Goal: Check status: Check status

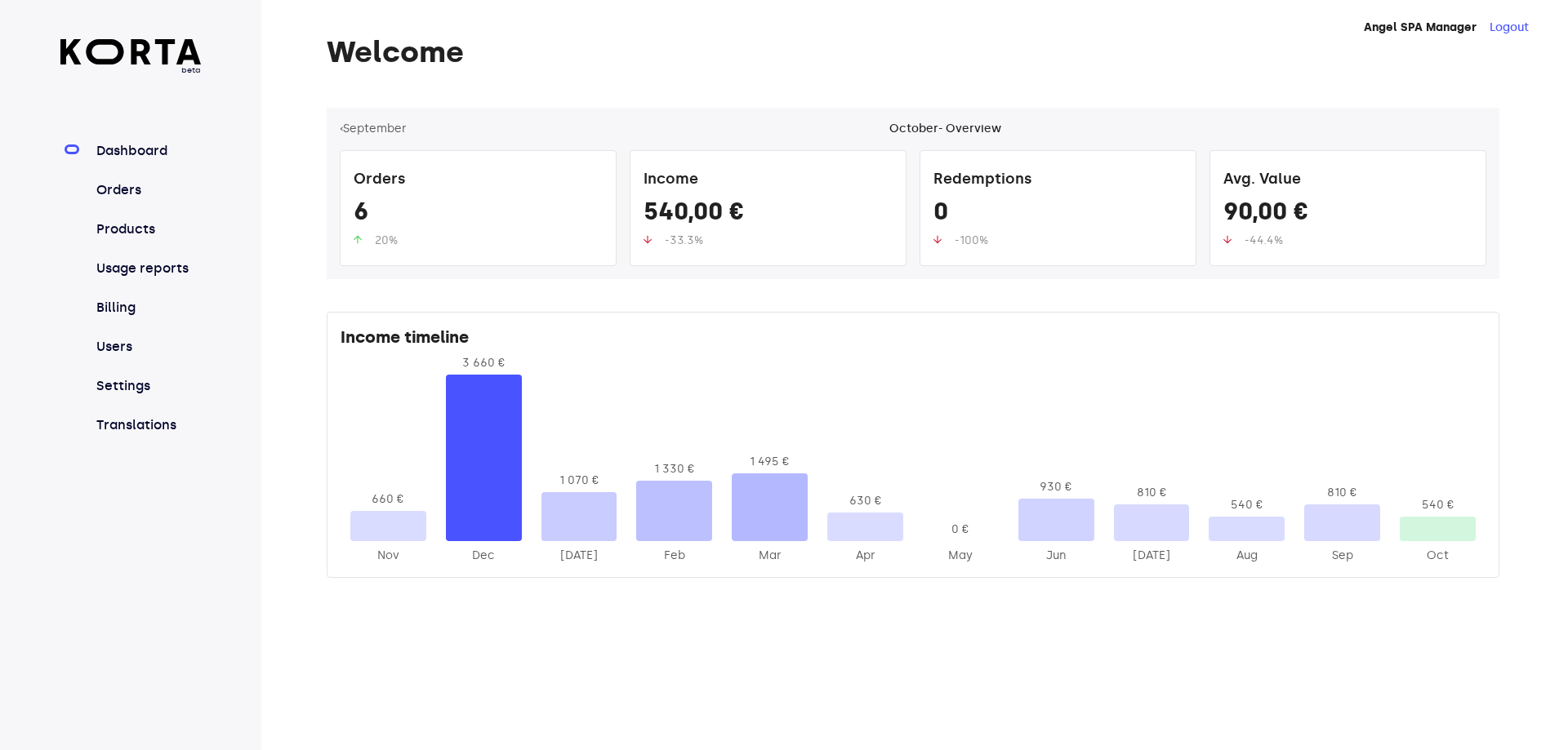
click at [119, 174] on nav "Dashboard Orders Products Usage reports Billing Users Settings Translations" at bounding box center [131, 288] width 141 height 294
click at [120, 189] on link "Orders" at bounding box center [147, 190] width 108 height 20
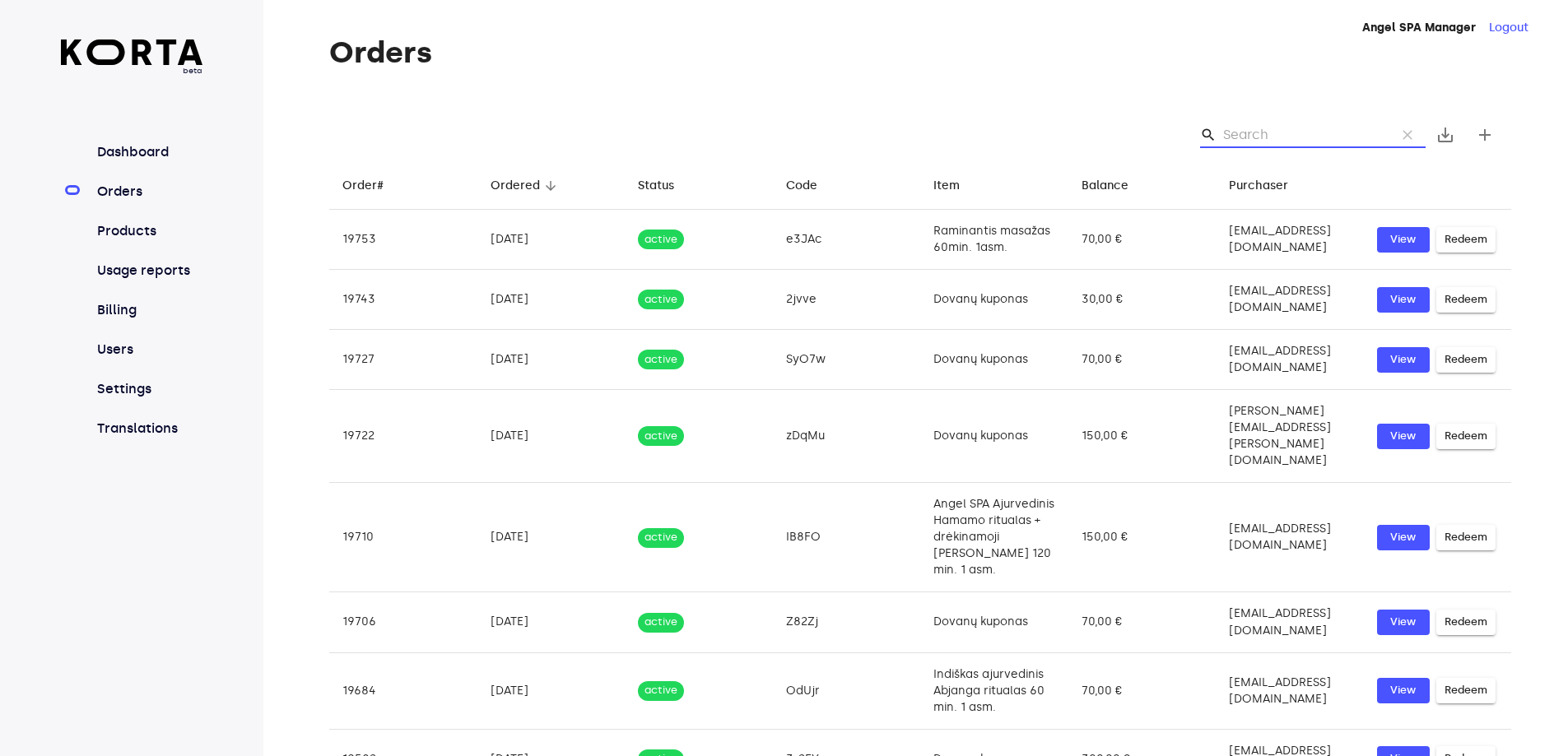
paste input "31sno"
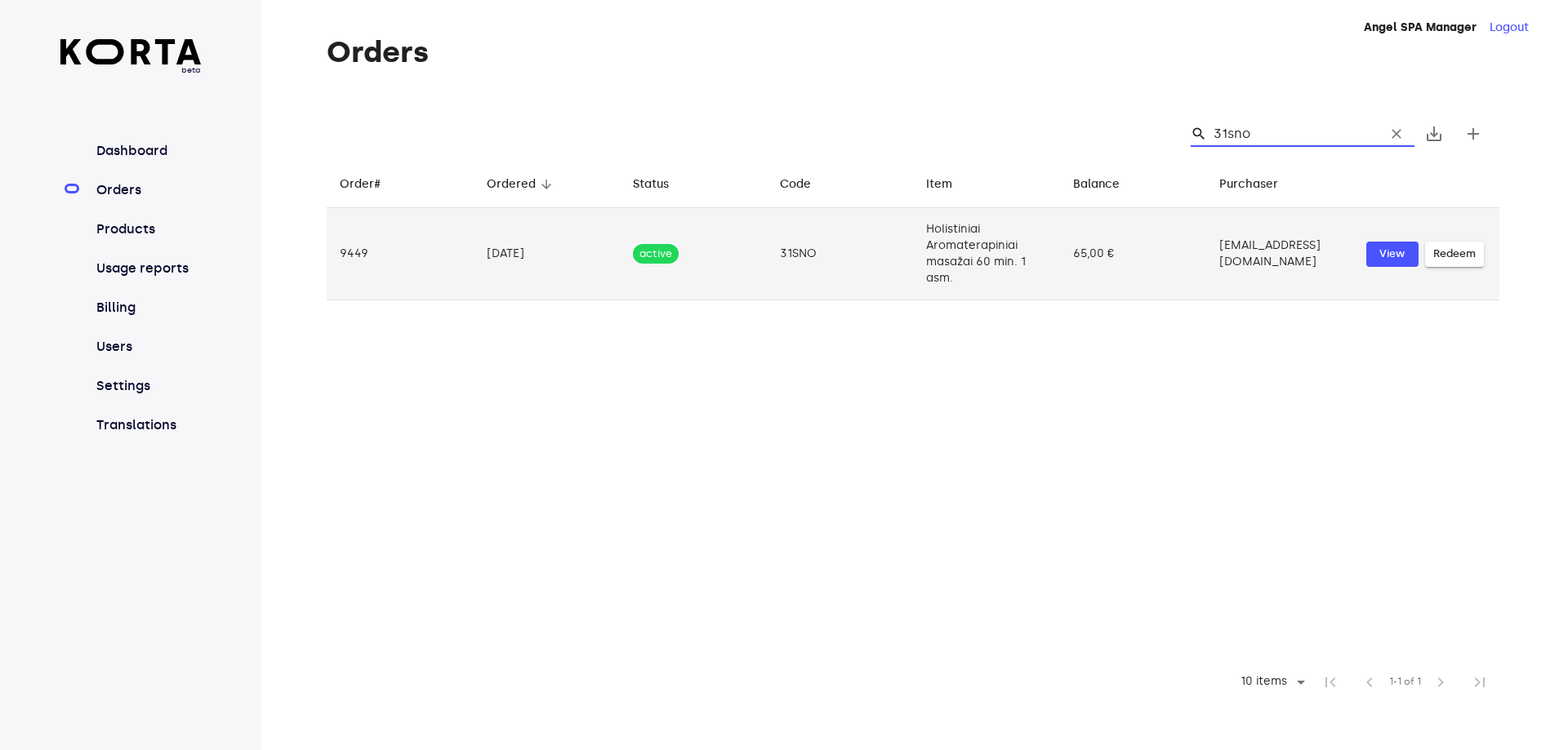
type input "31sno"
click at [719, 279] on td "active" at bounding box center [694, 254] width 147 height 92
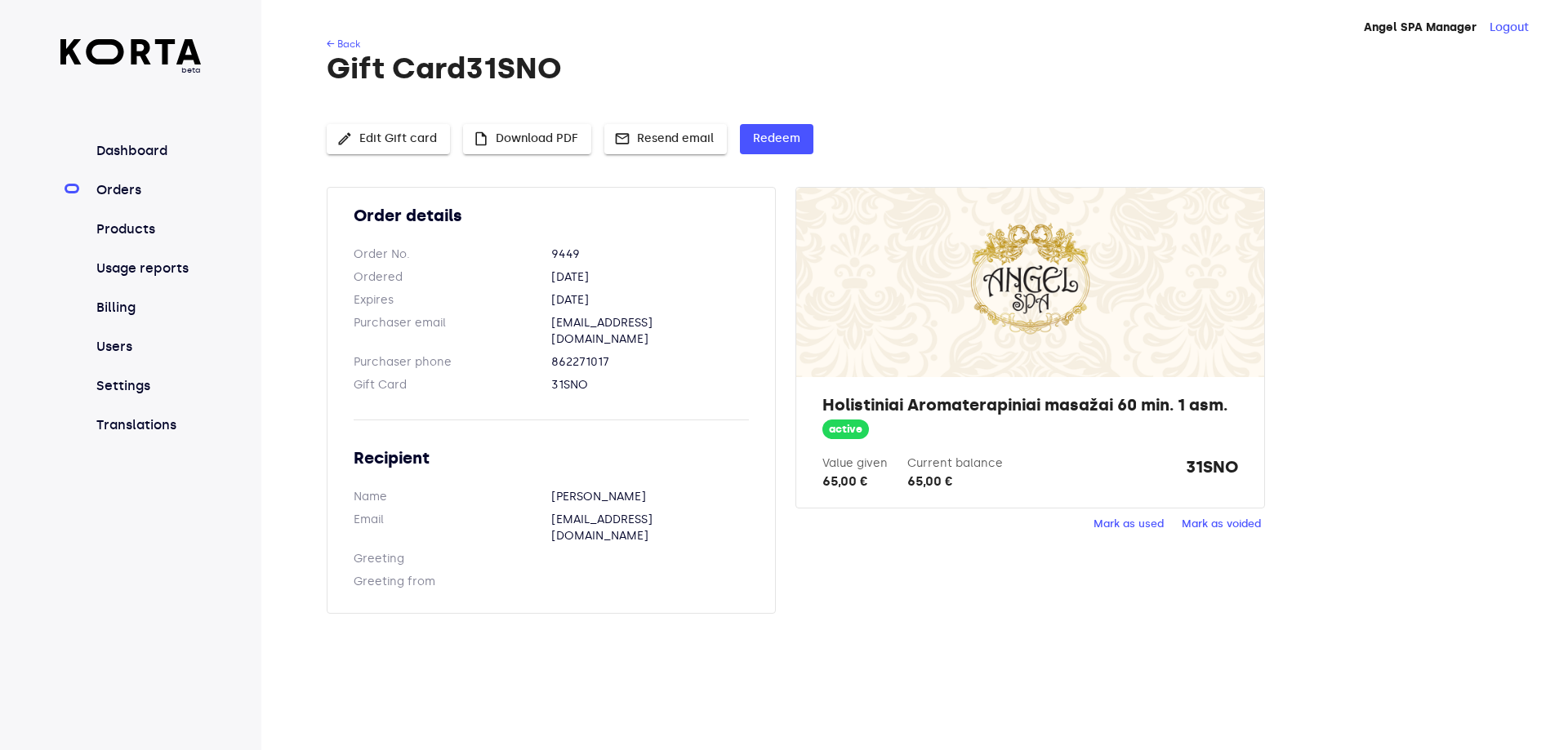
click at [1129, 528] on span "Mark as used" at bounding box center [1128, 525] width 71 height 19
